Goal: Find specific page/section: Find specific page/section

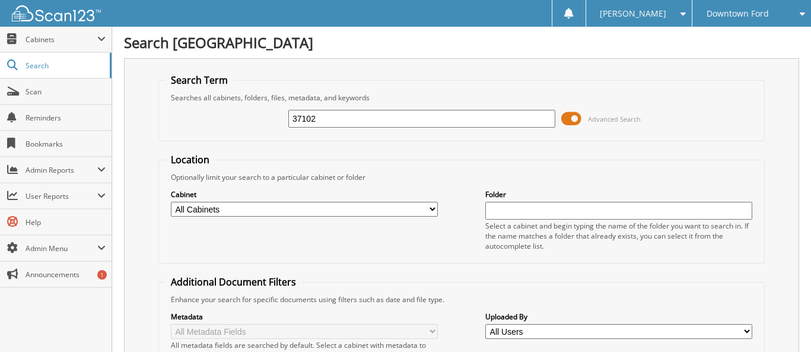
type input "37102"
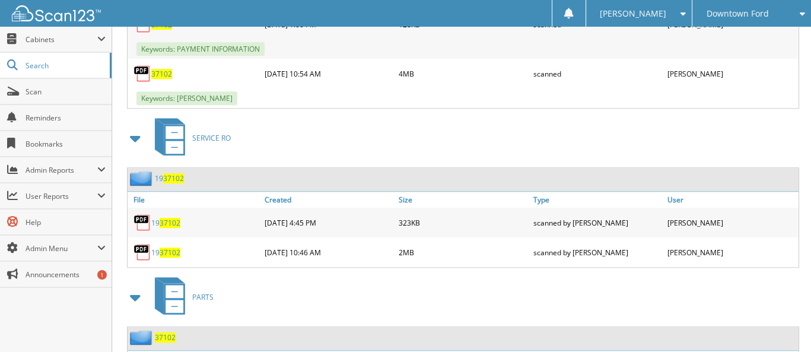
scroll to position [1602, 0]
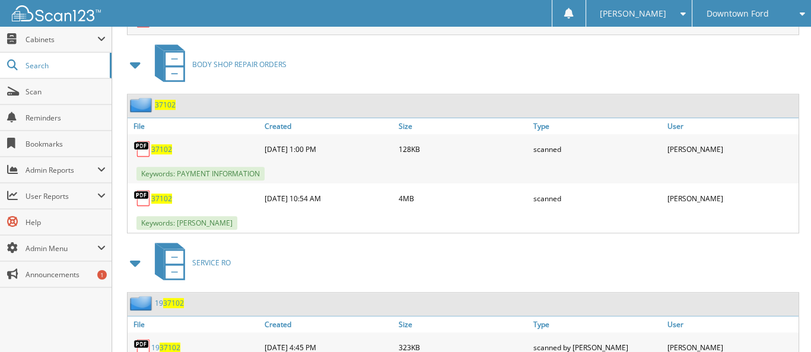
click at [167, 193] on span "37102" at bounding box center [161, 198] width 21 height 10
